Goal: Task Accomplishment & Management: Complete application form

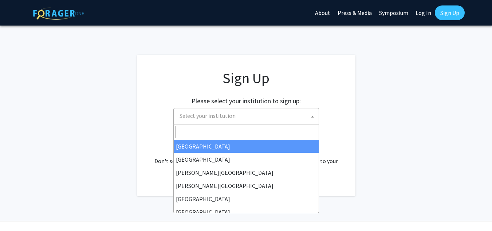
click at [239, 115] on span "Select your institution" at bounding box center [248, 115] width 142 height 15
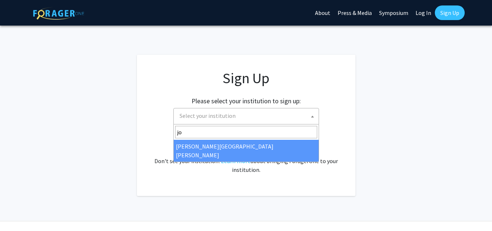
type input "jo"
select select "1"
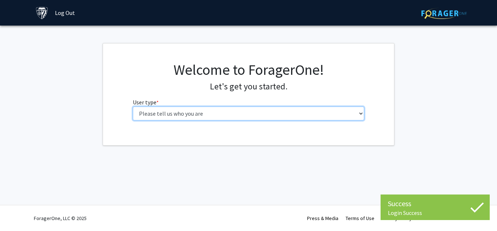
click at [286, 112] on select "Please tell us who you are Undergraduate Student Master's Student Doctoral Cand…" at bounding box center [249, 113] width 232 height 14
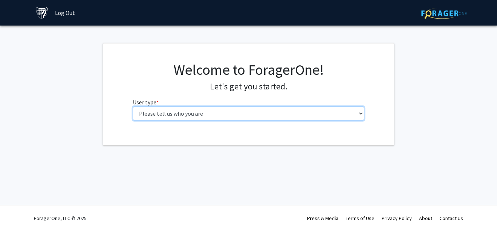
select select "3: doc"
click at [133, 106] on select "Please tell us who you are Undergraduate Student Master's Student Doctoral Cand…" at bounding box center [249, 113] width 232 height 14
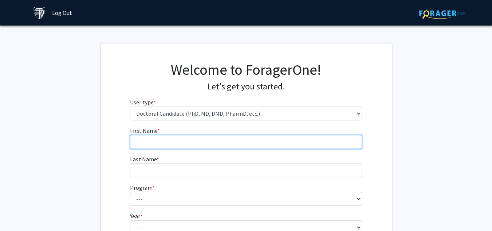
click at [247, 147] on input "First Name * required" at bounding box center [246, 142] width 232 height 14
type input "Dapiriye"
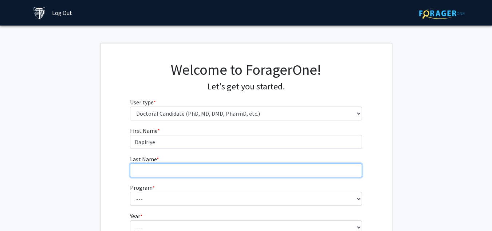
type input "Briggs"
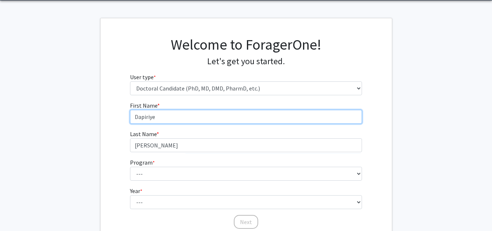
scroll to position [73, 0]
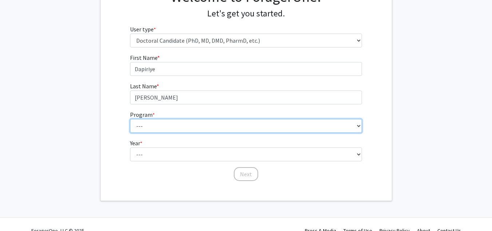
click at [215, 126] on select "--- Adult-Gerontological Acute Care Nurse Practitioner Adult-Gerontological Cri…" at bounding box center [246, 126] width 232 height 14
select select "28: 31"
click at [130, 119] on select "--- Adult-Gerontological Acute Care Nurse Practitioner Adult-Gerontological Cri…" at bounding box center [246, 126] width 232 height 14
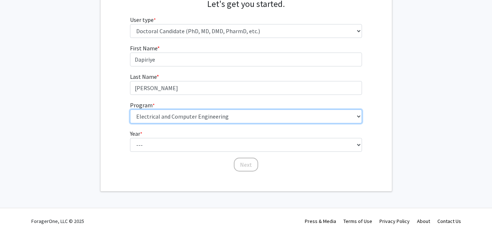
scroll to position [85, 0]
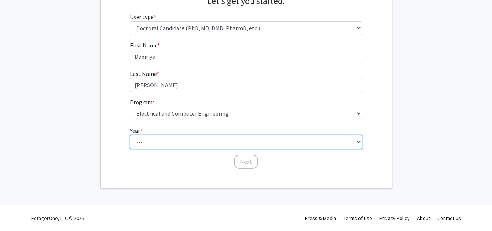
click at [232, 143] on select "--- First Year Second Year Third Year Fourth Year Fifth Year Sixth Year Seventh…" at bounding box center [246, 142] width 232 height 14
select select "1: first_year"
click at [130, 135] on select "--- First Year Second Year Third Year Fourth Year Fifth Year Sixth Year Seventh…" at bounding box center [246, 142] width 232 height 14
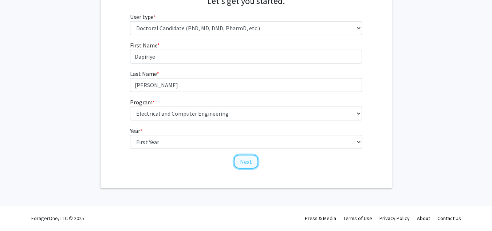
click at [243, 163] on button "Next" at bounding box center [246, 161] width 24 height 14
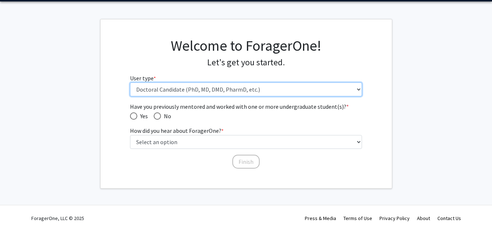
click at [230, 92] on select "Please tell us who you are Undergraduate Student Master's Student Doctoral Cand…" at bounding box center [246, 89] width 232 height 14
click at [130, 82] on select "Please tell us who you are Undergraduate Student Master's Student Doctoral Cand…" at bounding box center [246, 89] width 232 height 14
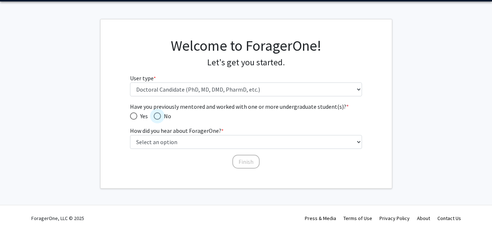
click at [161, 115] on span "Have you previously mentored and worked with one or more undergraduate student(…" at bounding box center [157, 115] width 7 height 7
click at [161, 115] on input "No" at bounding box center [157, 115] width 7 height 7
radio input "true"
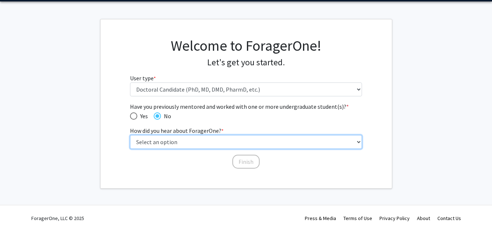
click at [274, 142] on select "Select an option Peer/student recommendation Faculty/staff recommendation Unive…" at bounding box center [246, 142] width 232 height 14
select select "3: university_website"
click at [130, 135] on select "Select an option Peer/student recommendation Faculty/staff recommendation Unive…" at bounding box center [246, 142] width 232 height 14
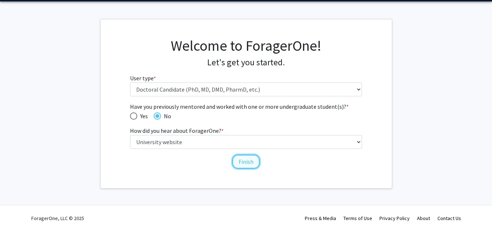
click at [254, 159] on button "Finish" at bounding box center [245, 161] width 27 height 14
